Goal: Task Accomplishment & Management: Use online tool/utility

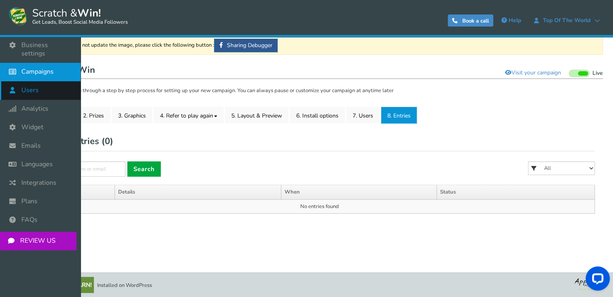
click at [27, 88] on link "Users" at bounding box center [40, 90] width 81 height 19
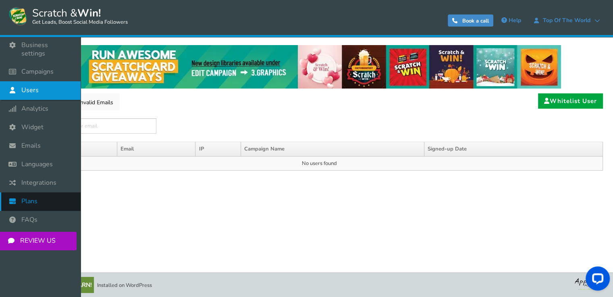
click at [36, 199] on link "Plans" at bounding box center [40, 202] width 81 height 19
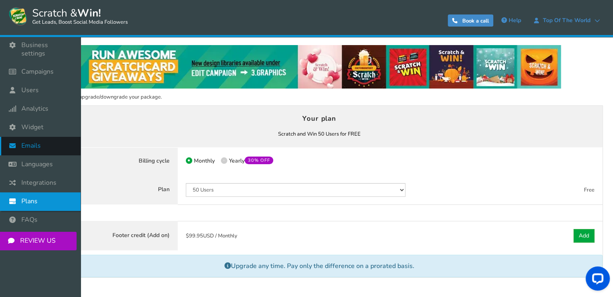
click at [42, 143] on link "Emails" at bounding box center [40, 146] width 81 height 19
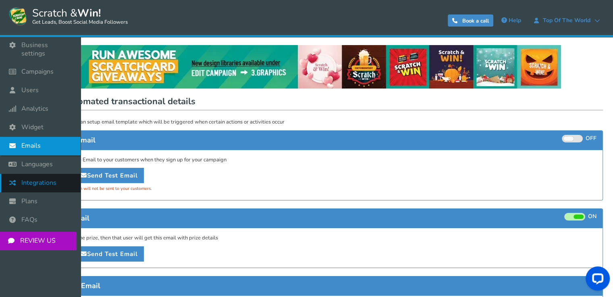
click at [34, 181] on link "Integrations" at bounding box center [40, 183] width 81 height 19
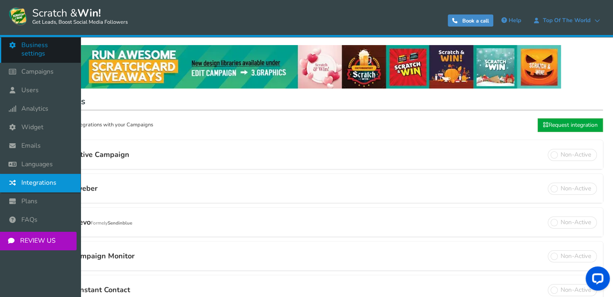
click at [18, 54] on link "Business settings" at bounding box center [40, 49] width 81 height 27
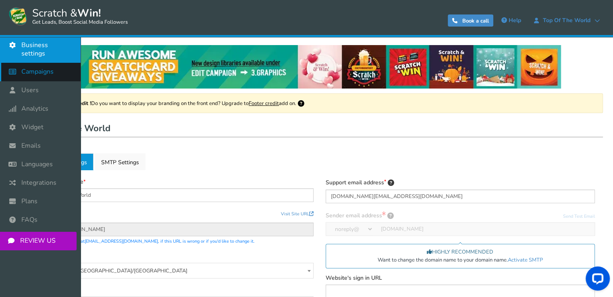
click at [7, 63] on icon at bounding box center [14, 72] width 15 height 18
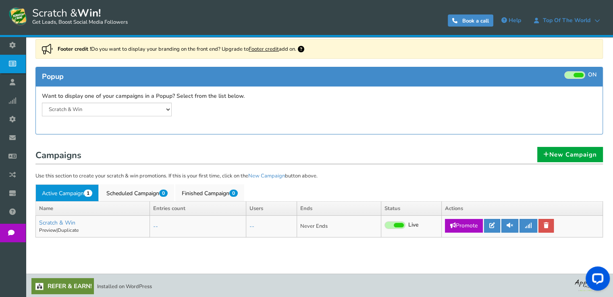
scroll to position [56, 0]
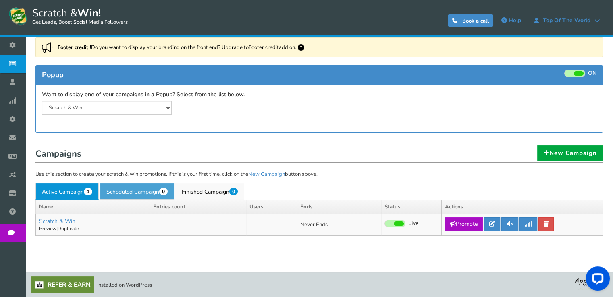
click at [145, 187] on link "Scheduled Campaign 0" at bounding box center [137, 191] width 74 height 17
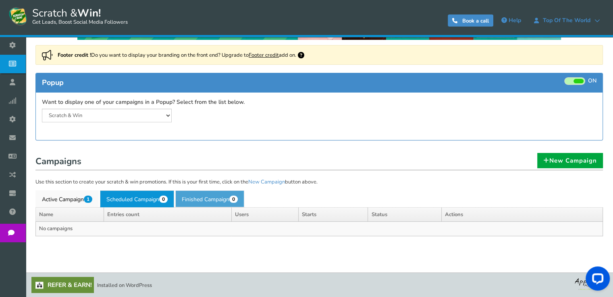
click at [203, 195] on link "Finished Campaign 0" at bounding box center [209, 199] width 69 height 17
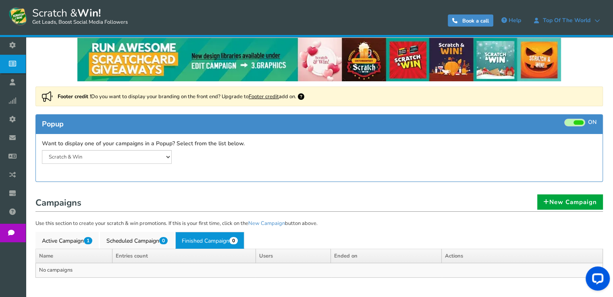
scroll to position [7, 0]
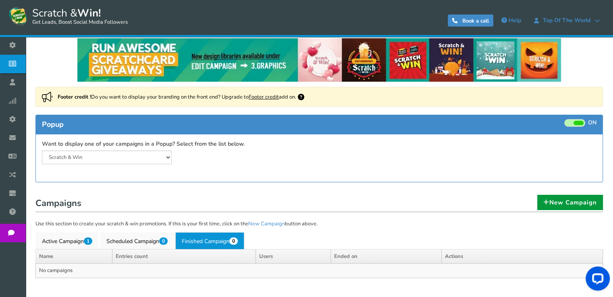
click at [540, 196] on link "New Campaign" at bounding box center [570, 202] width 66 height 15
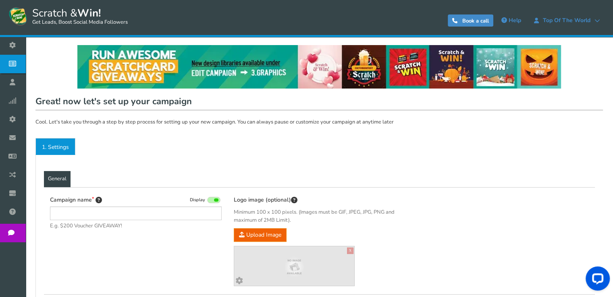
type input "Scratch & Win"
